Goal: Task Accomplishment & Management: Manage account settings

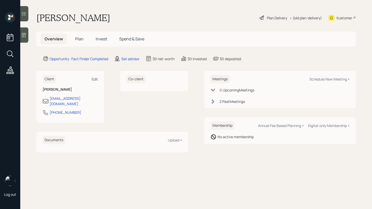
click at [96, 80] on div "Edit" at bounding box center [95, 79] width 6 height 5
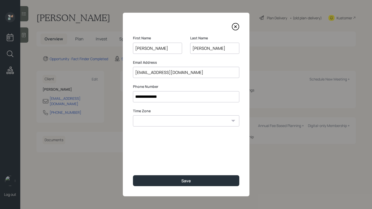
click at [234, 26] on icon at bounding box center [236, 27] width 8 height 8
